Goal: Task Accomplishment & Management: Use online tool/utility

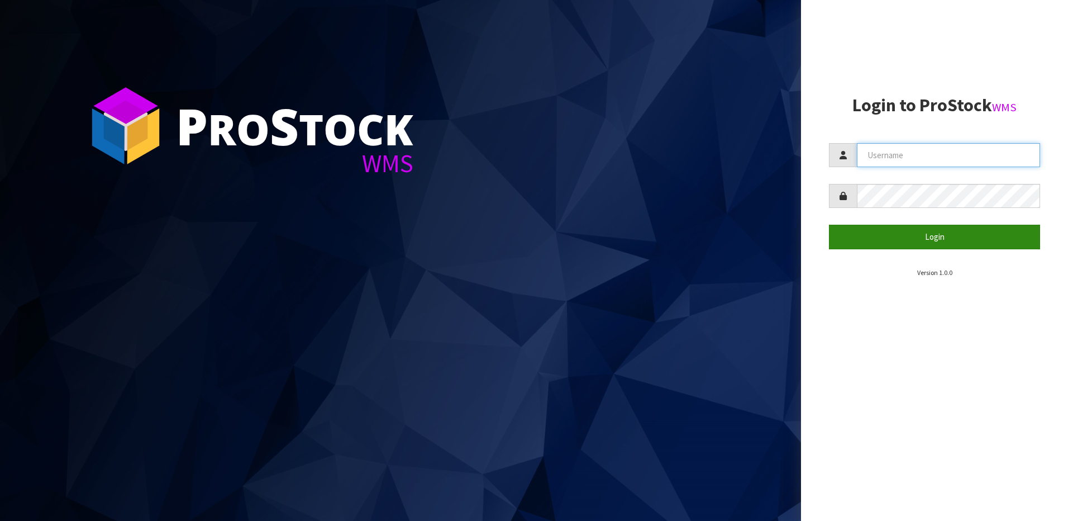
type input "[EMAIL_ADDRESS][DOMAIN_NAME]"
click at [935, 234] on button "Login" at bounding box center [934, 237] width 211 height 24
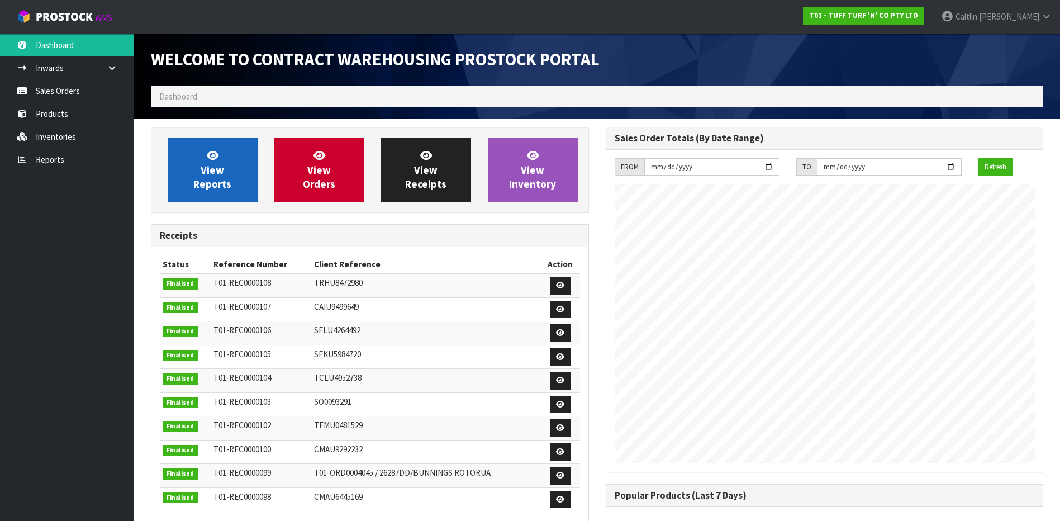
scroll to position [620, 454]
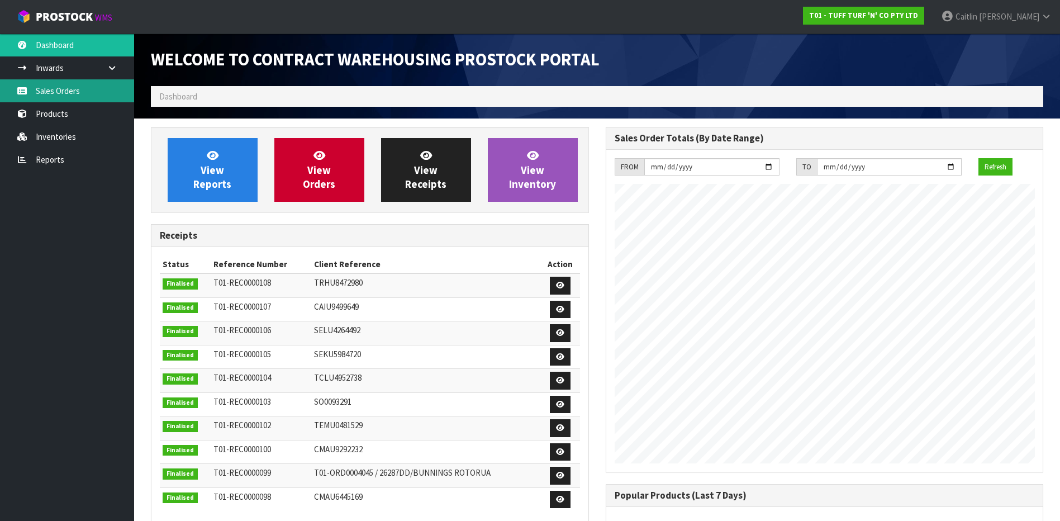
click at [58, 95] on link "Sales Orders" at bounding box center [67, 90] width 134 height 23
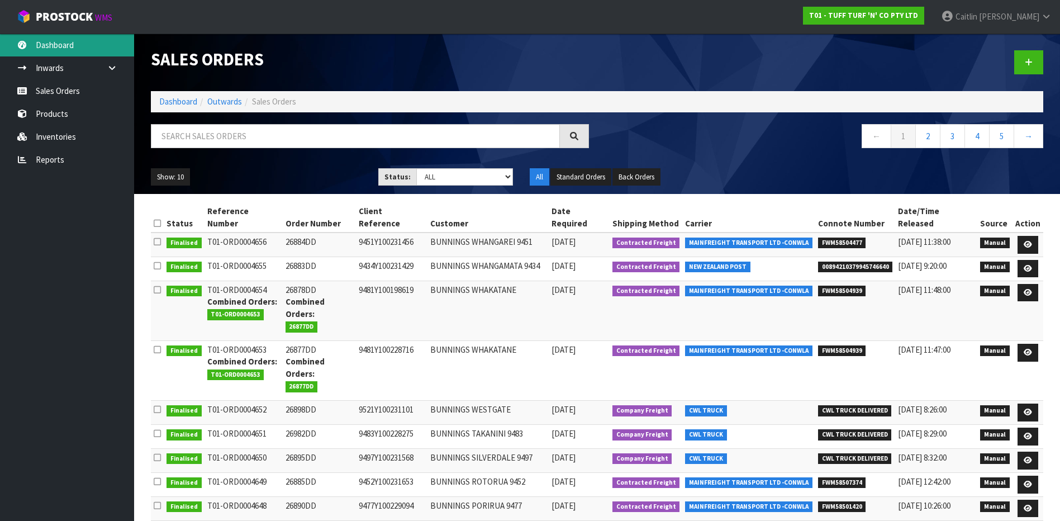
click at [49, 43] on link "Dashboard" at bounding box center [67, 45] width 134 height 23
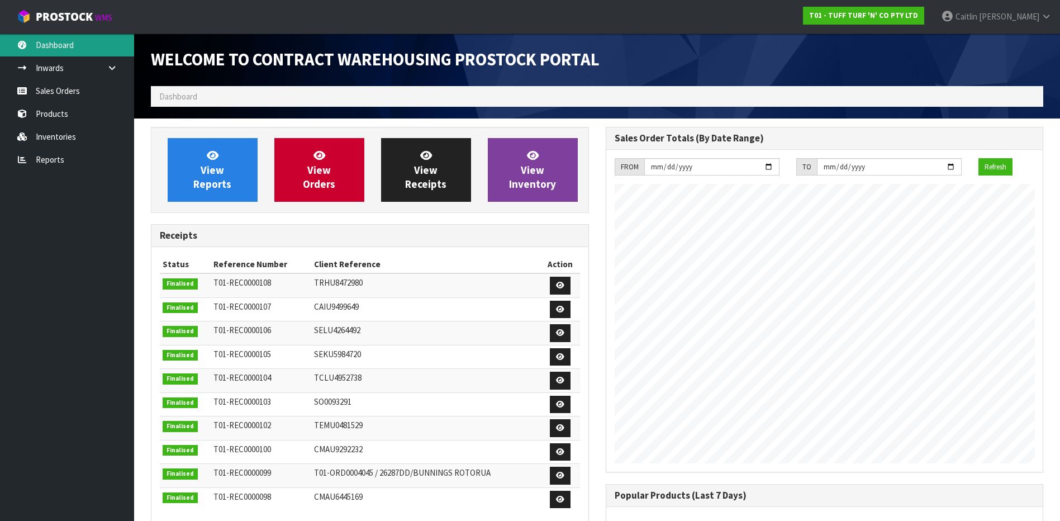
scroll to position [620, 454]
click at [548, 172] on link "View Inventory" at bounding box center [533, 170] width 90 height 64
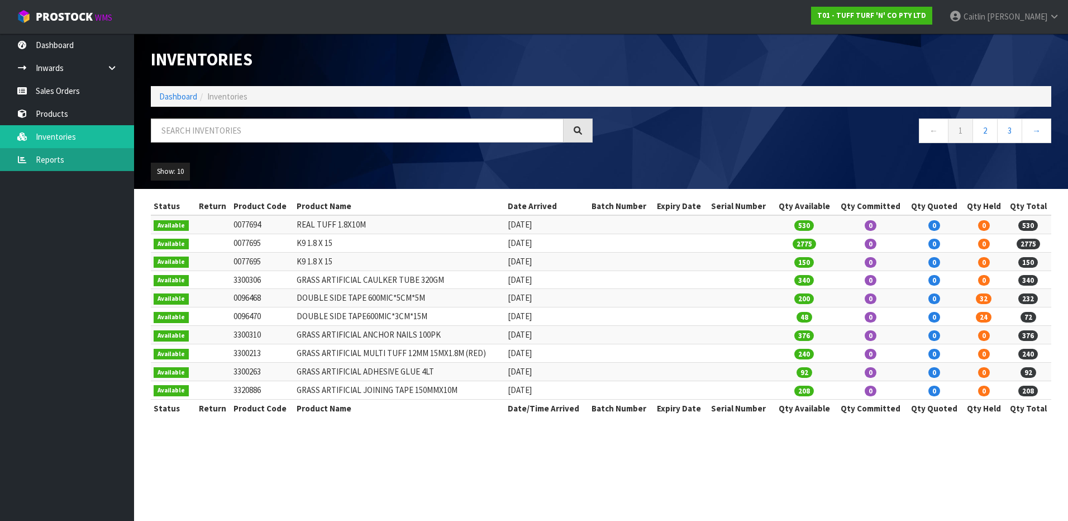
click at [47, 156] on link "Reports" at bounding box center [67, 159] width 134 height 23
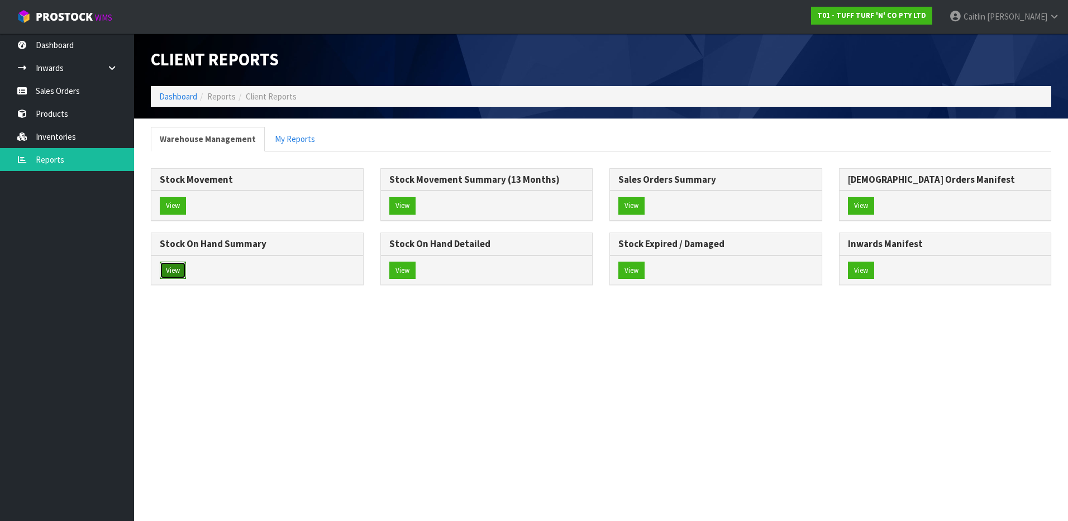
click at [170, 267] on button "View" at bounding box center [173, 271] width 26 height 18
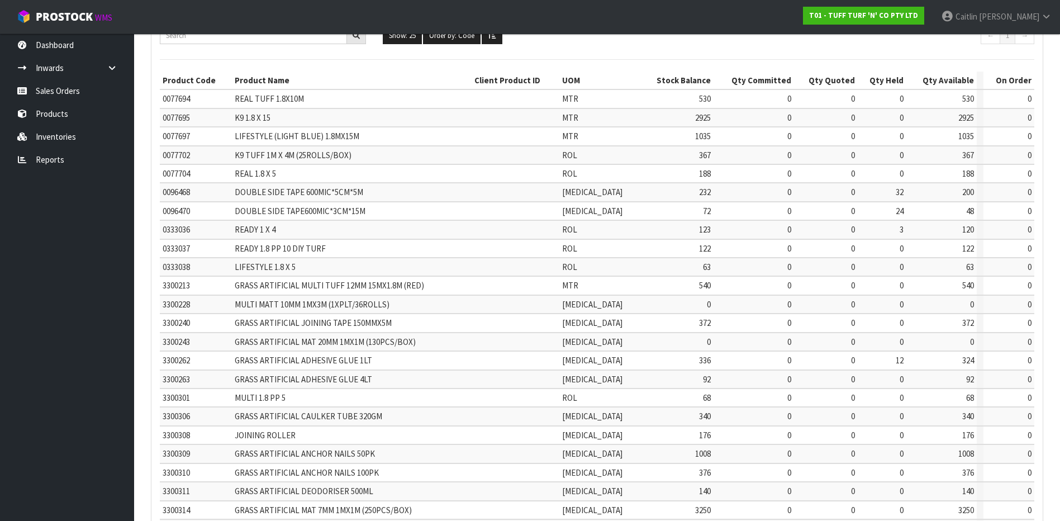
scroll to position [255, 0]
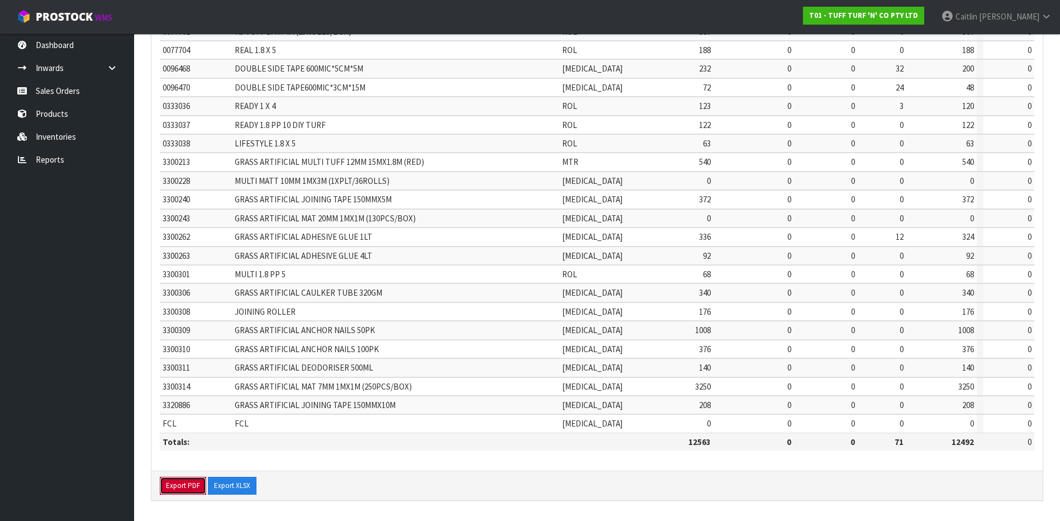
click at [187, 483] on button "Export PDF" at bounding box center [183, 486] width 46 height 18
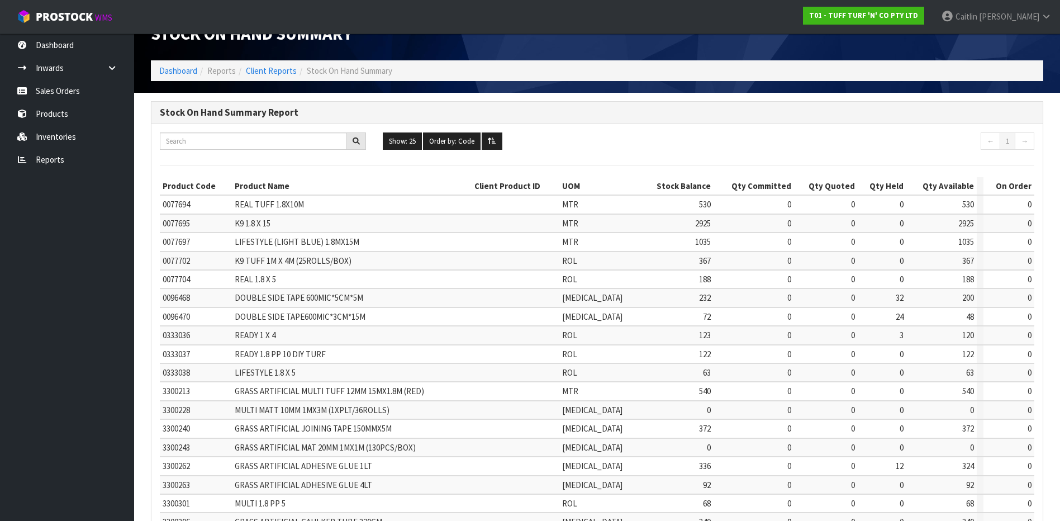
scroll to position [0, 0]
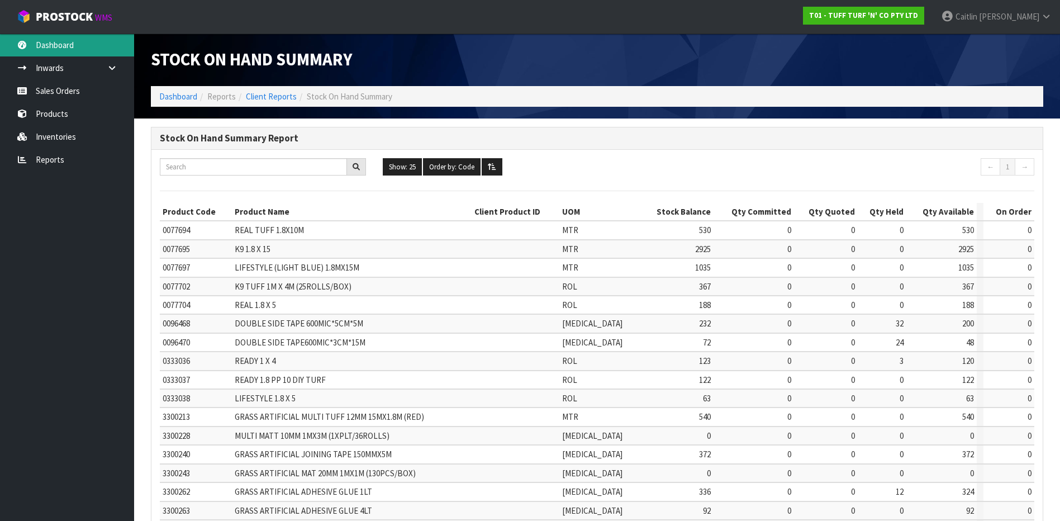
click at [56, 41] on link "Dashboard" at bounding box center [67, 45] width 134 height 23
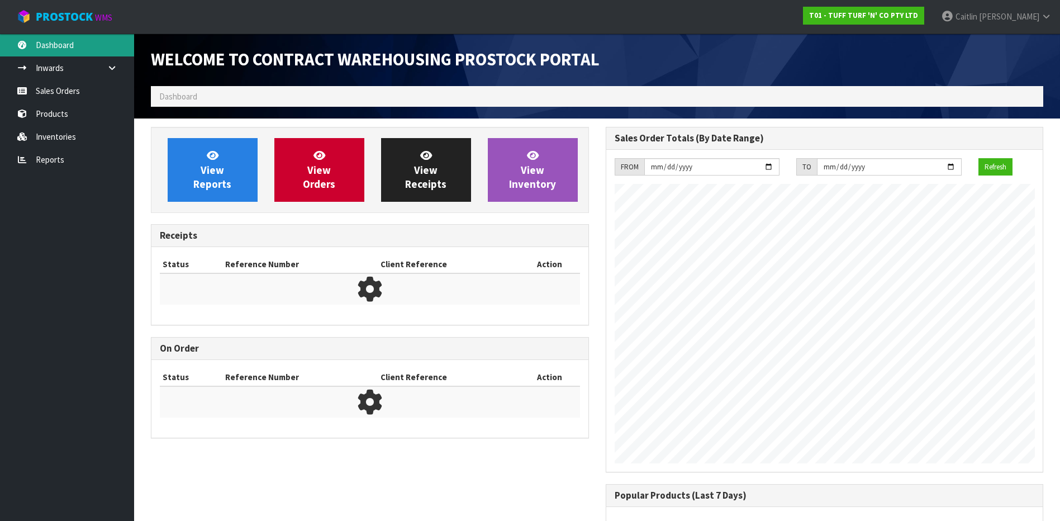
scroll to position [620, 454]
